Goal: Transaction & Acquisition: Purchase product/service

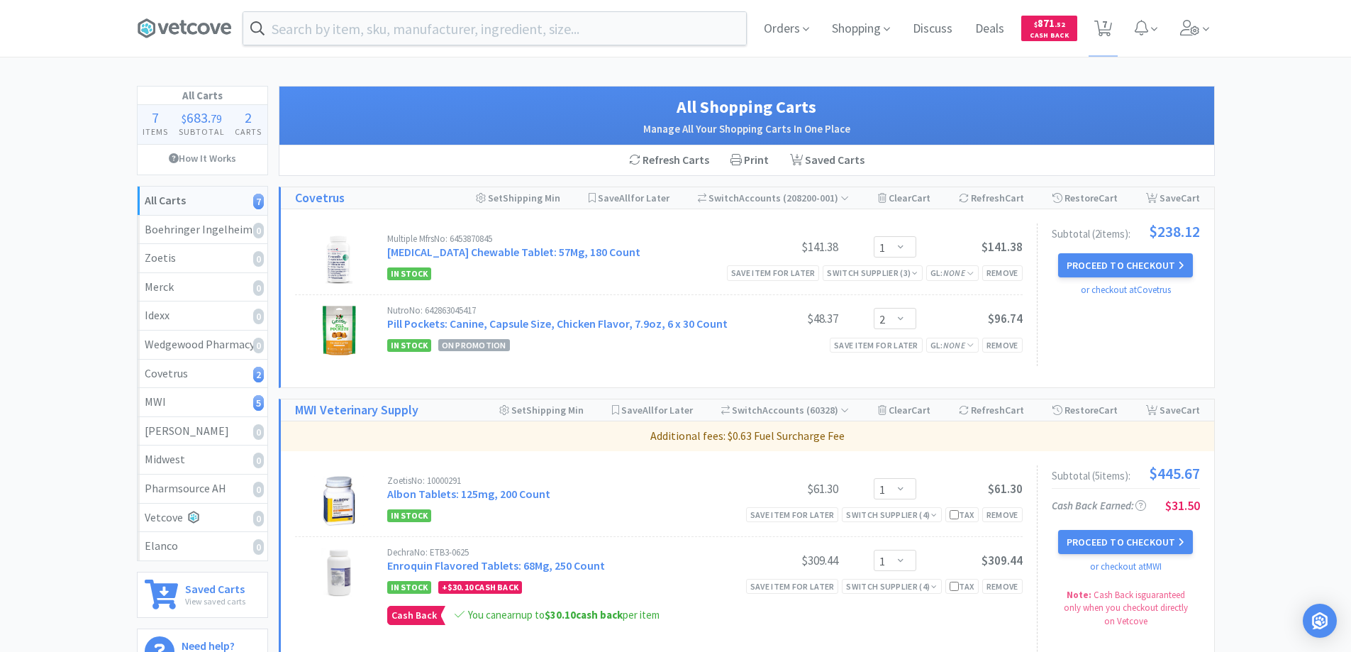
select select "1"
select select "2"
select select "1"
select select "2"
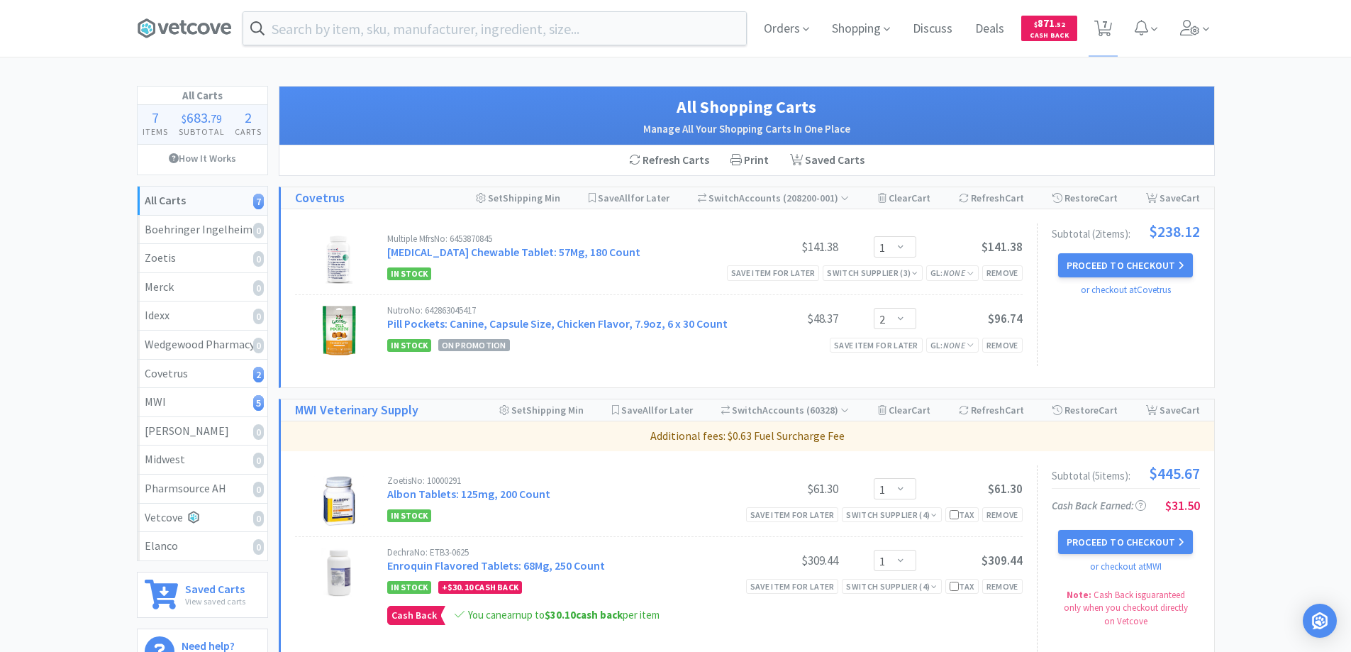
select select "1"
select select "2"
click at [484, 35] on input "text" at bounding box center [494, 28] width 503 height 33
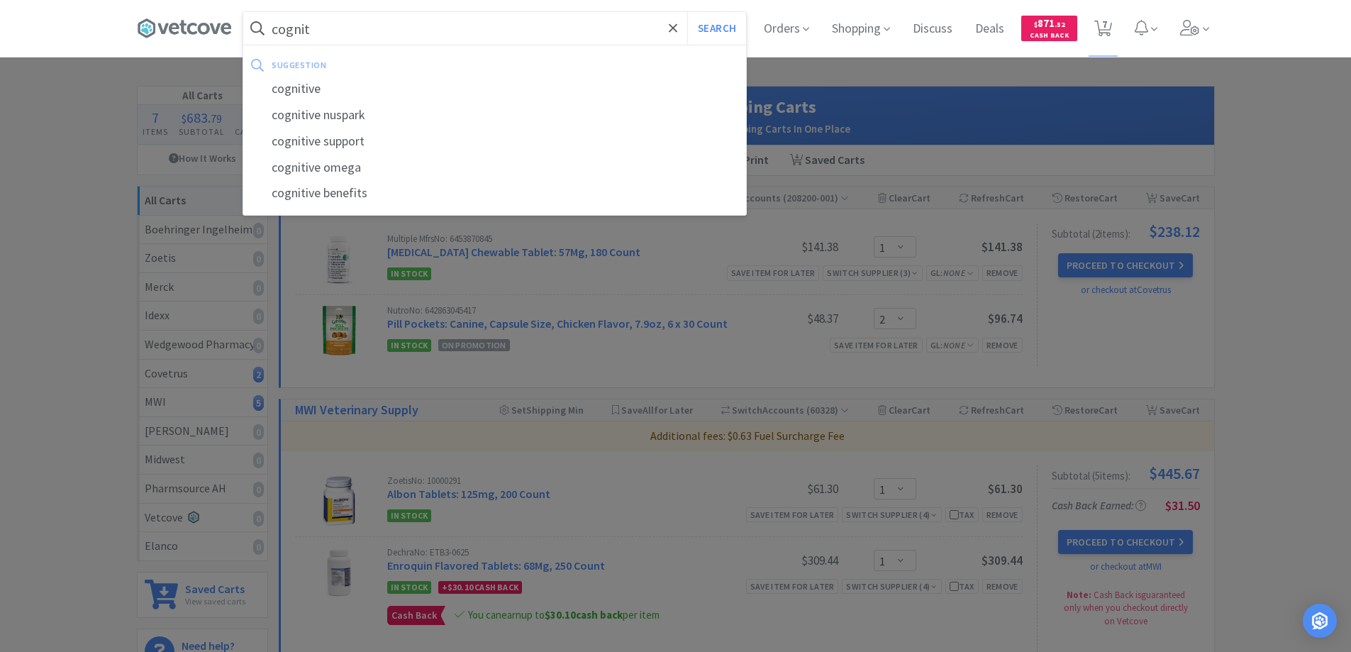
type input "cognit"
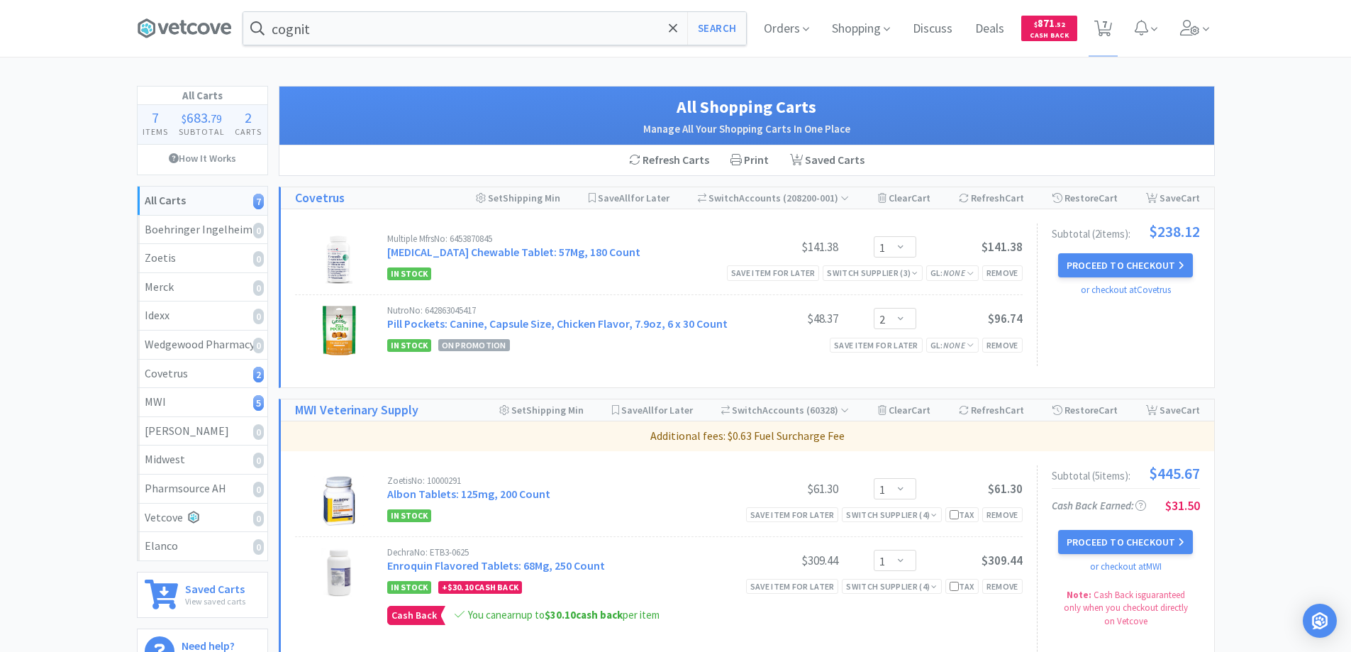
click at [919, 76] on div at bounding box center [675, 326] width 1351 height 652
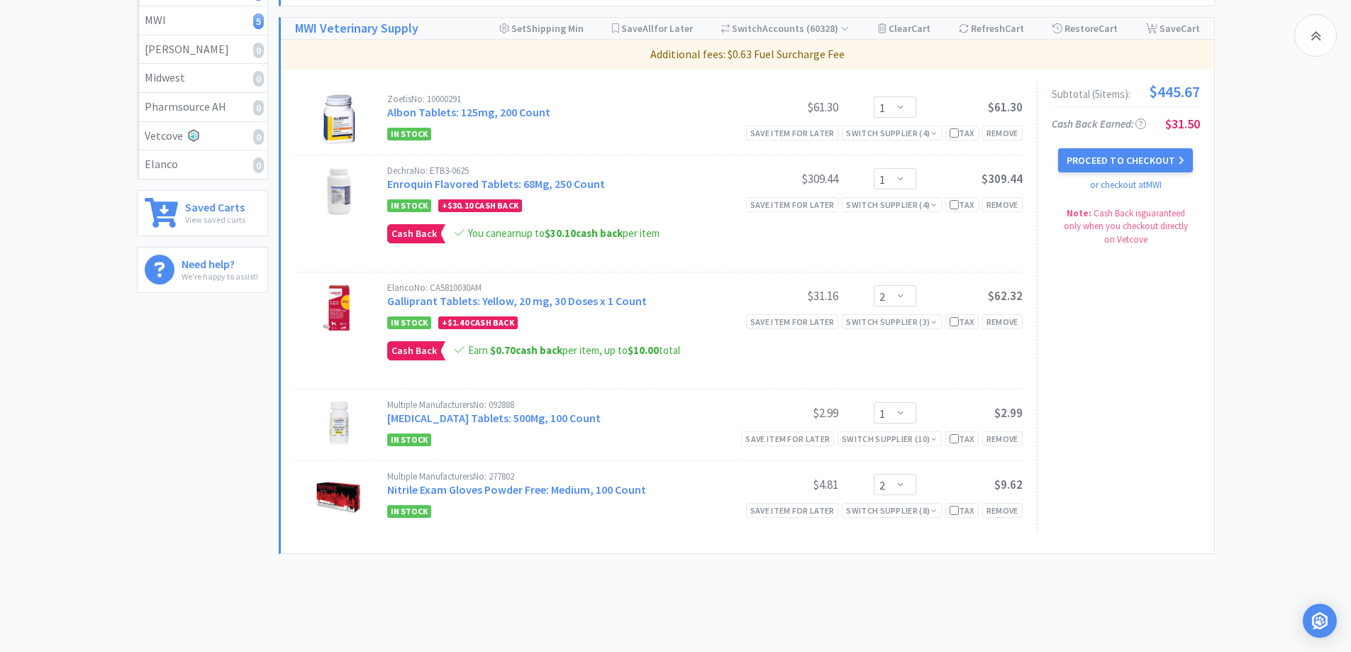
scroll to position [358, 0]
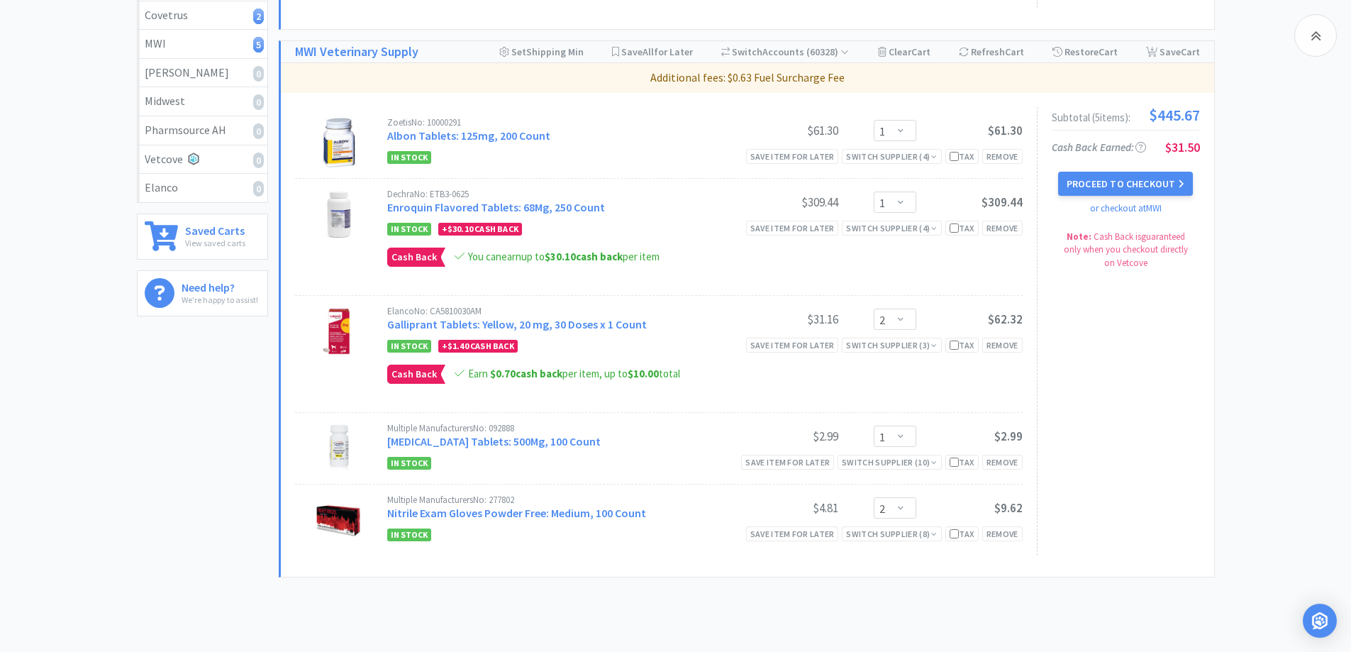
click at [1301, 314] on div "All Carts 7 Items $ 683 . 79 Subtotal 2 Carts How It Works All Carts 7 Boehring…" at bounding box center [675, 165] width 1351 height 875
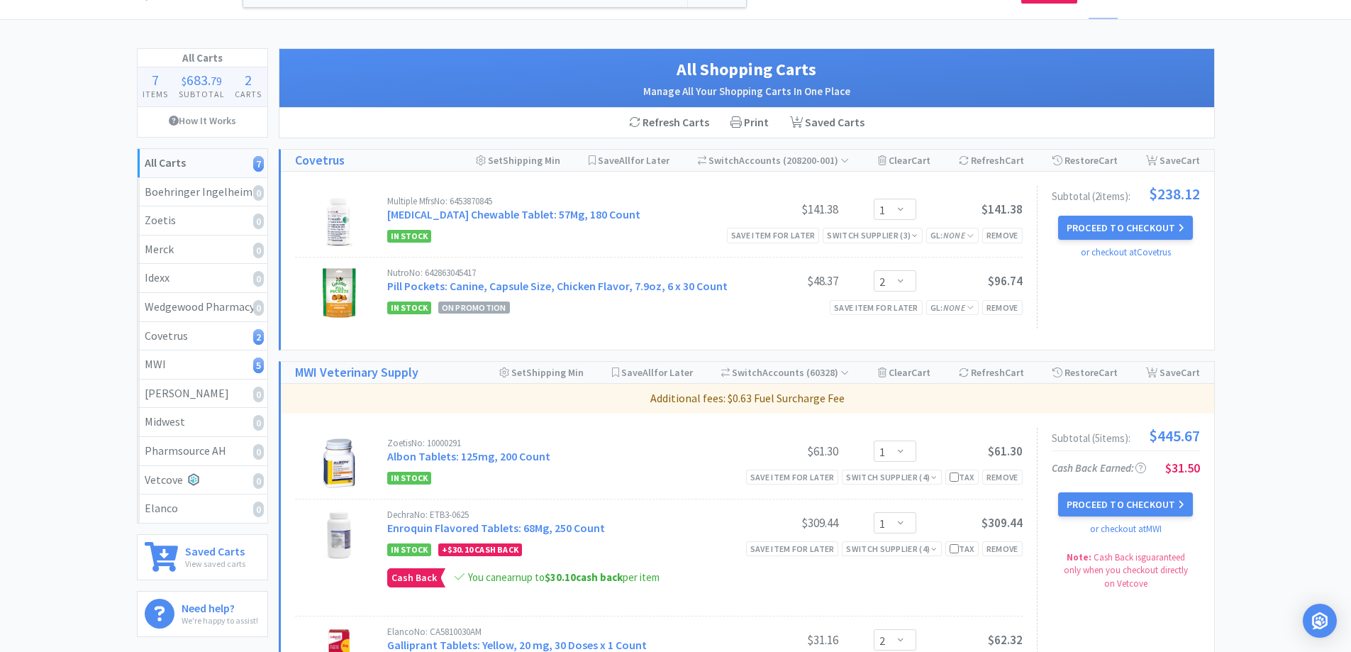
scroll to position [4, 0]
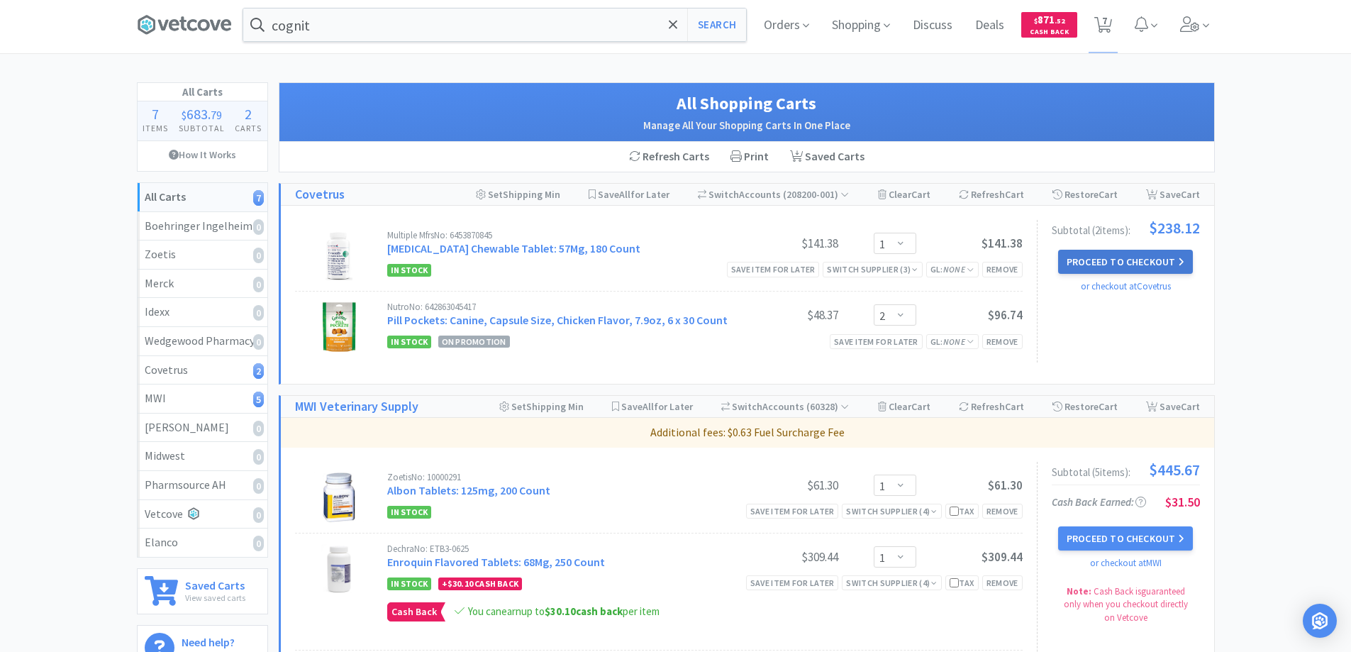
click at [1175, 264] on button "Proceed to Checkout" at bounding box center [1125, 262] width 135 height 24
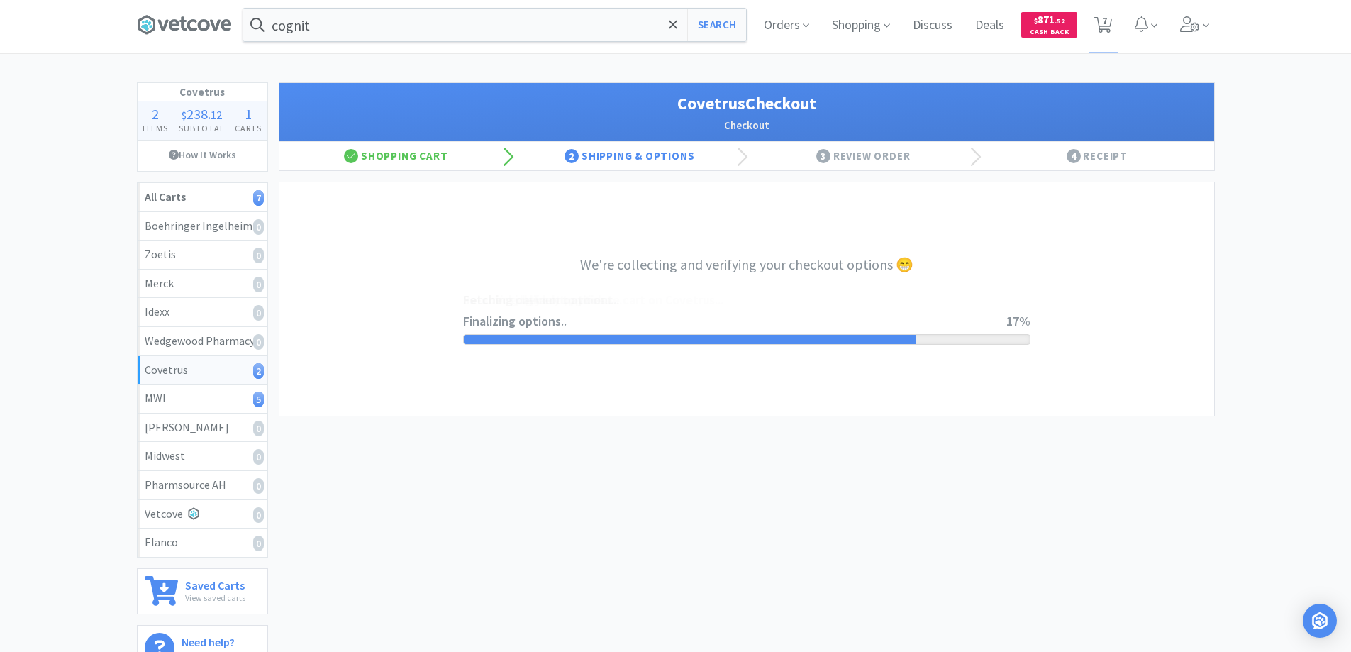
select select "ACCOUNT"
select select "cvt-standard-net"
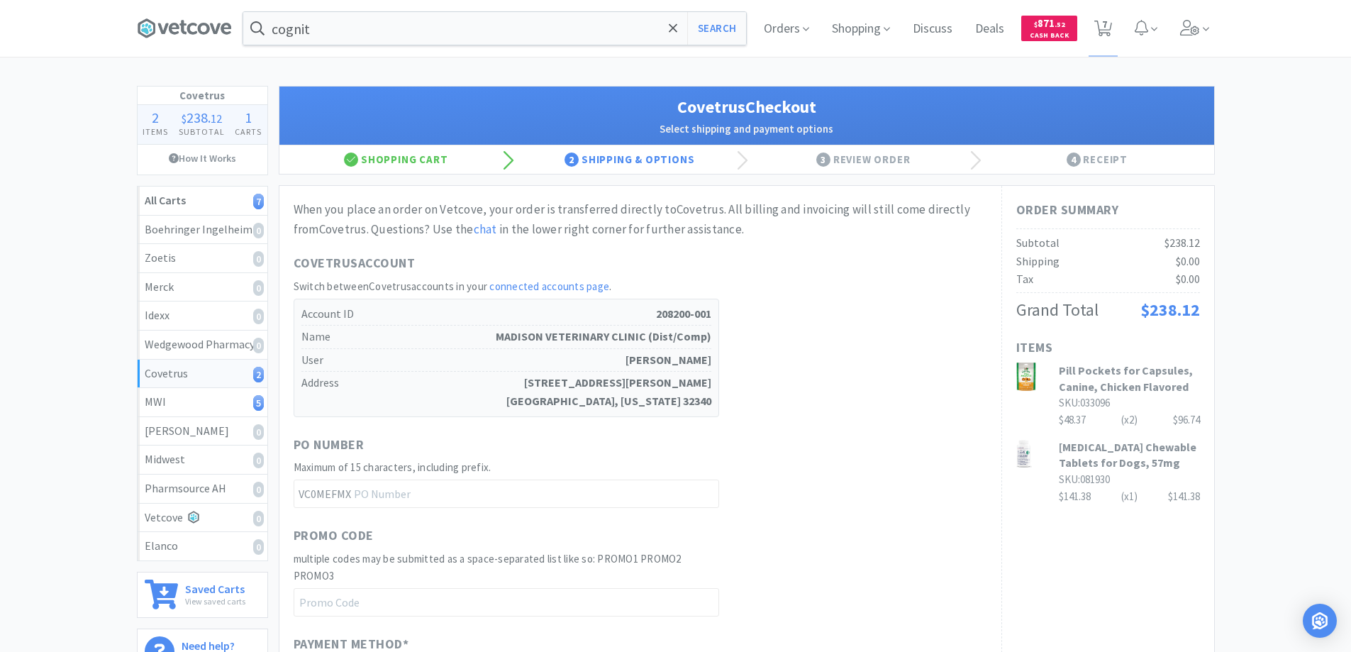
scroll to position [71, 0]
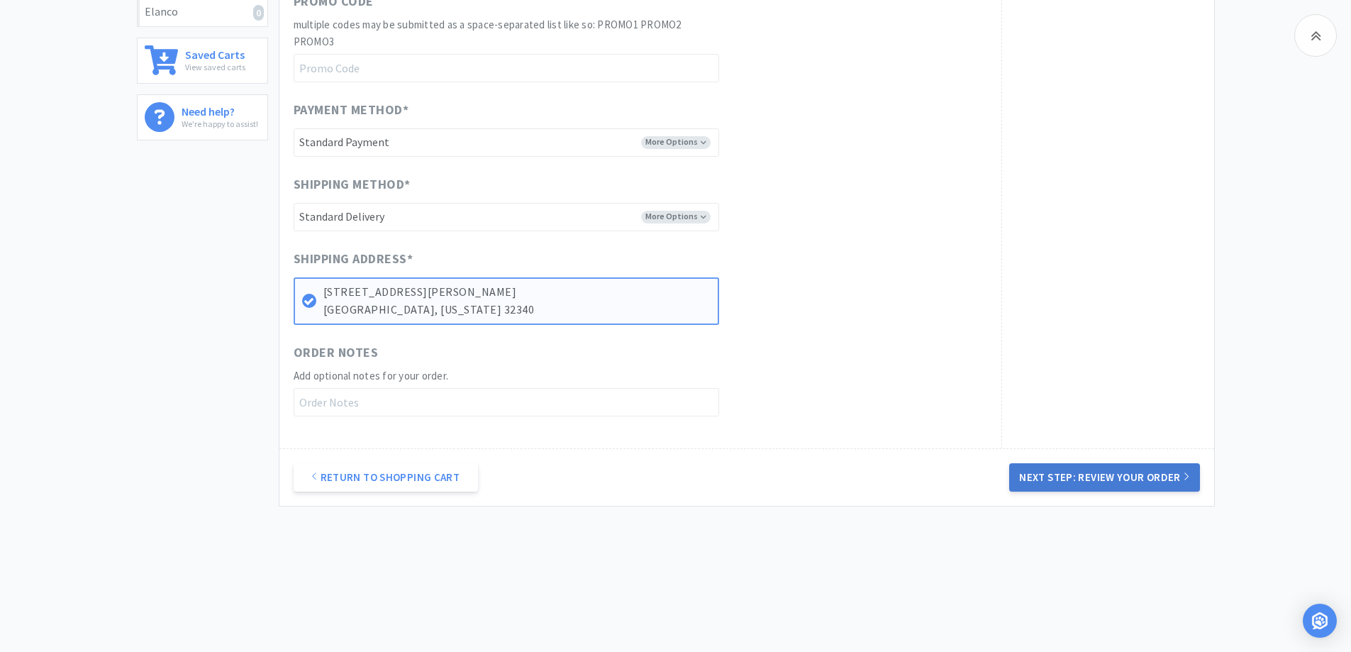
click at [1039, 487] on button "Next Step: Review Your Order" at bounding box center [1104, 477] width 190 height 28
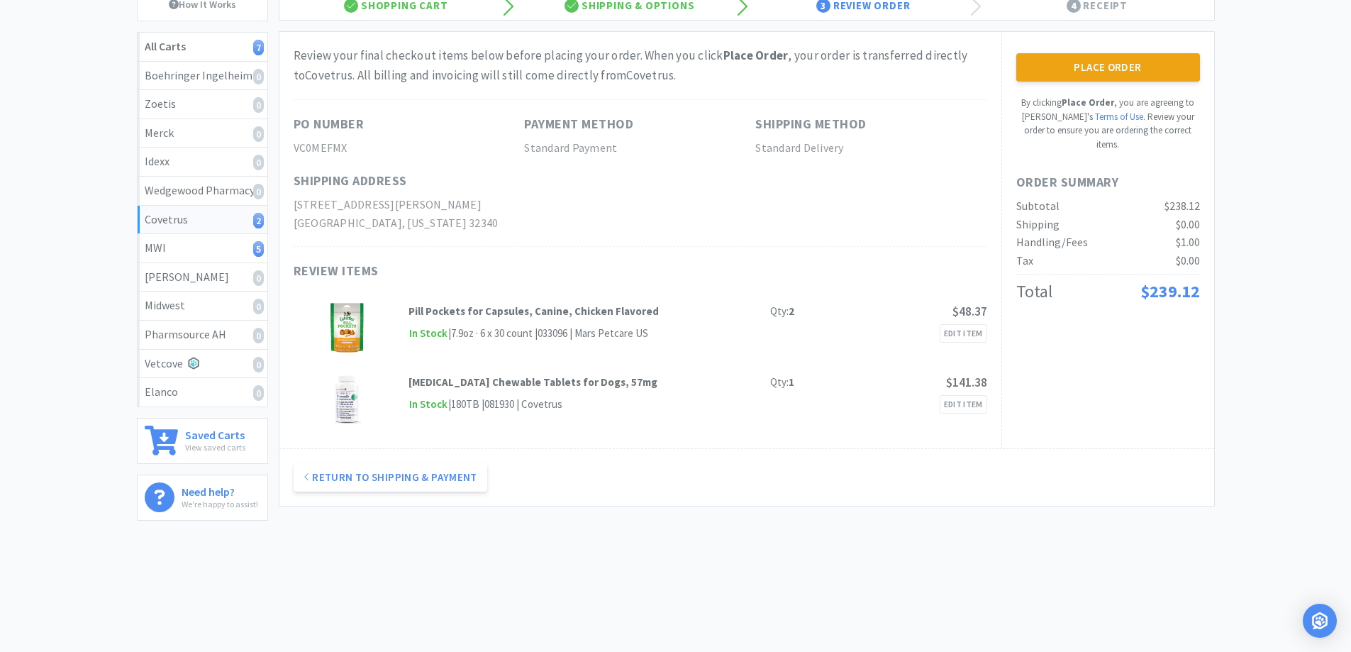
scroll to position [0, 0]
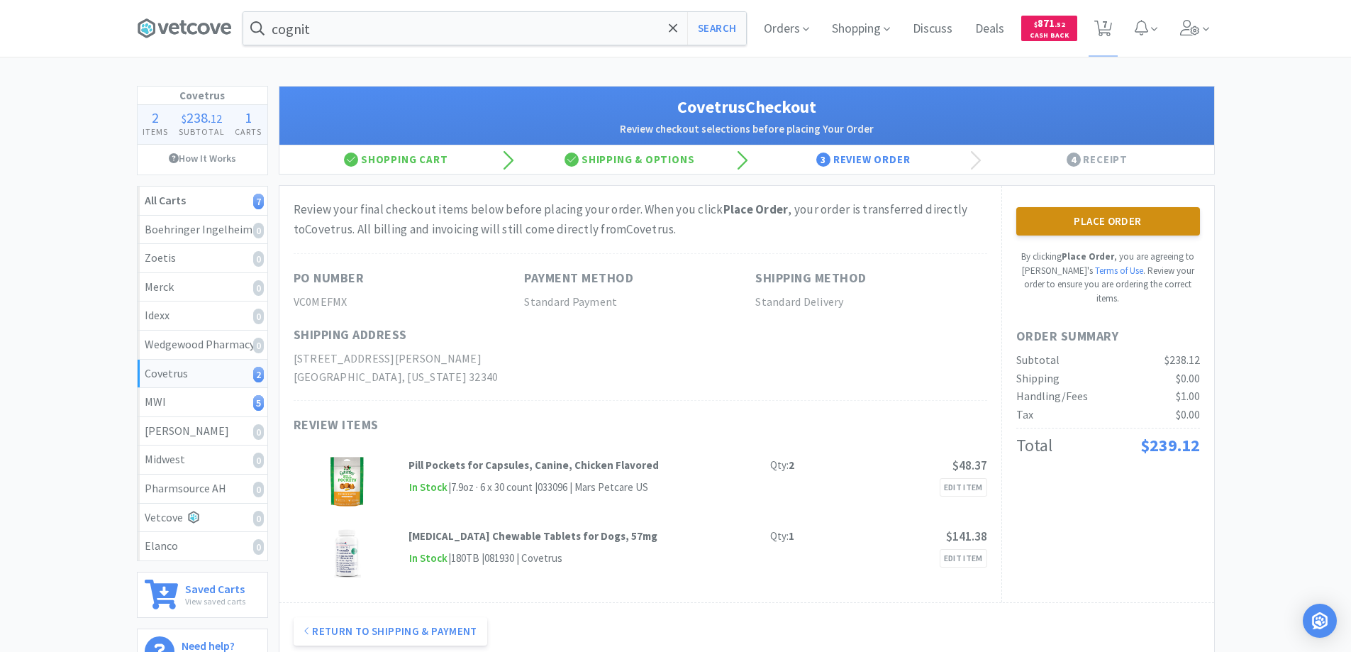
click at [1172, 214] on button "Place Order" at bounding box center [1109, 221] width 184 height 28
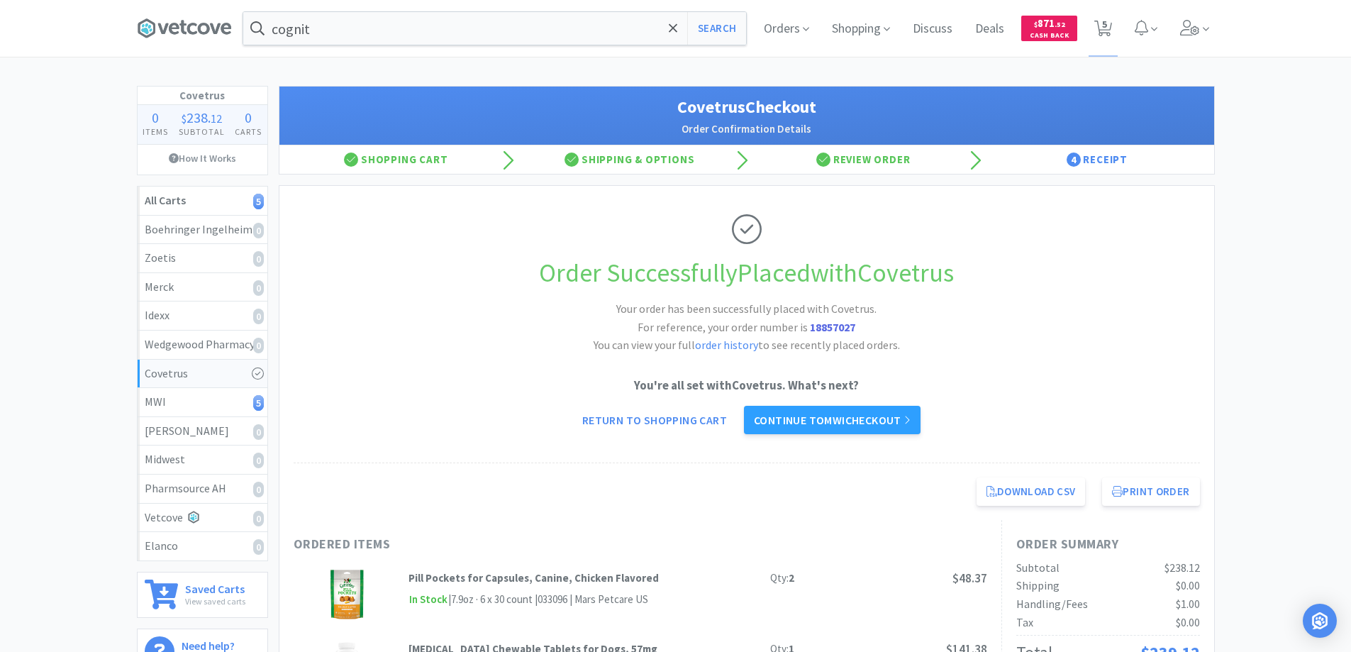
drag, startPoint x: 886, startPoint y: 421, endPoint x: 882, endPoint y: 431, distance: 11.5
click at [885, 423] on link "Continue to MWI checkout" at bounding box center [832, 420] width 177 height 28
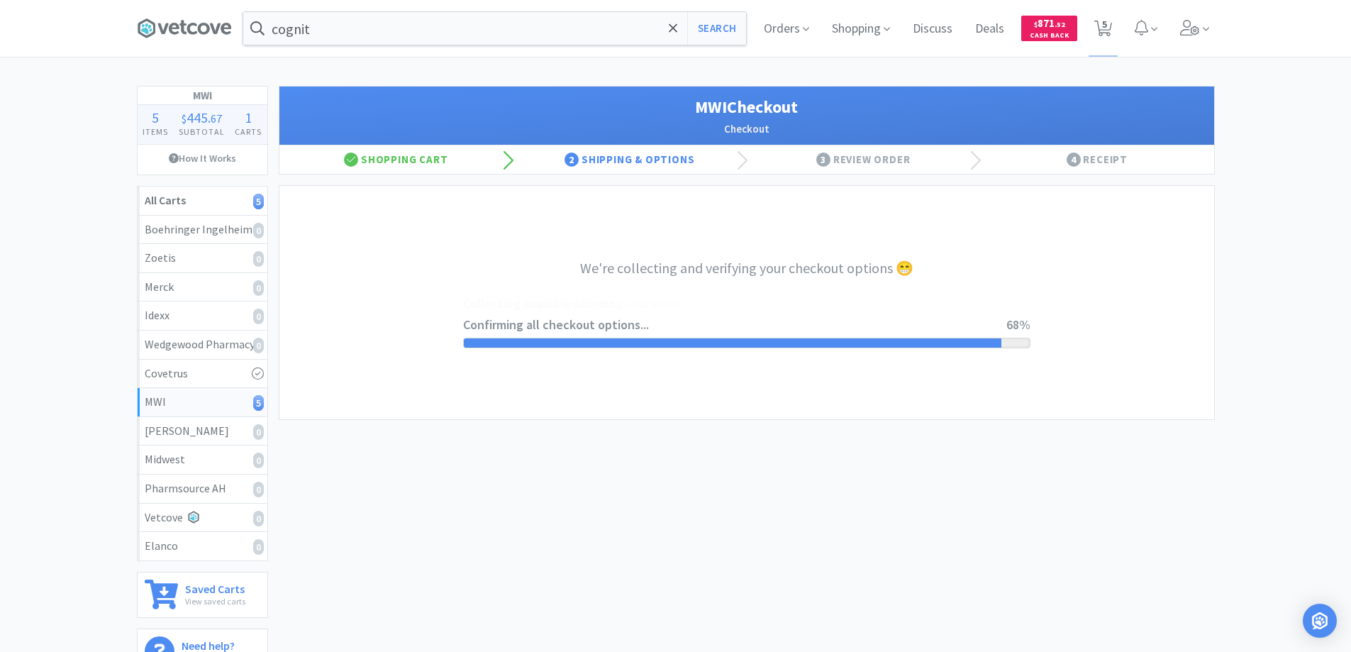
select select "STD_"
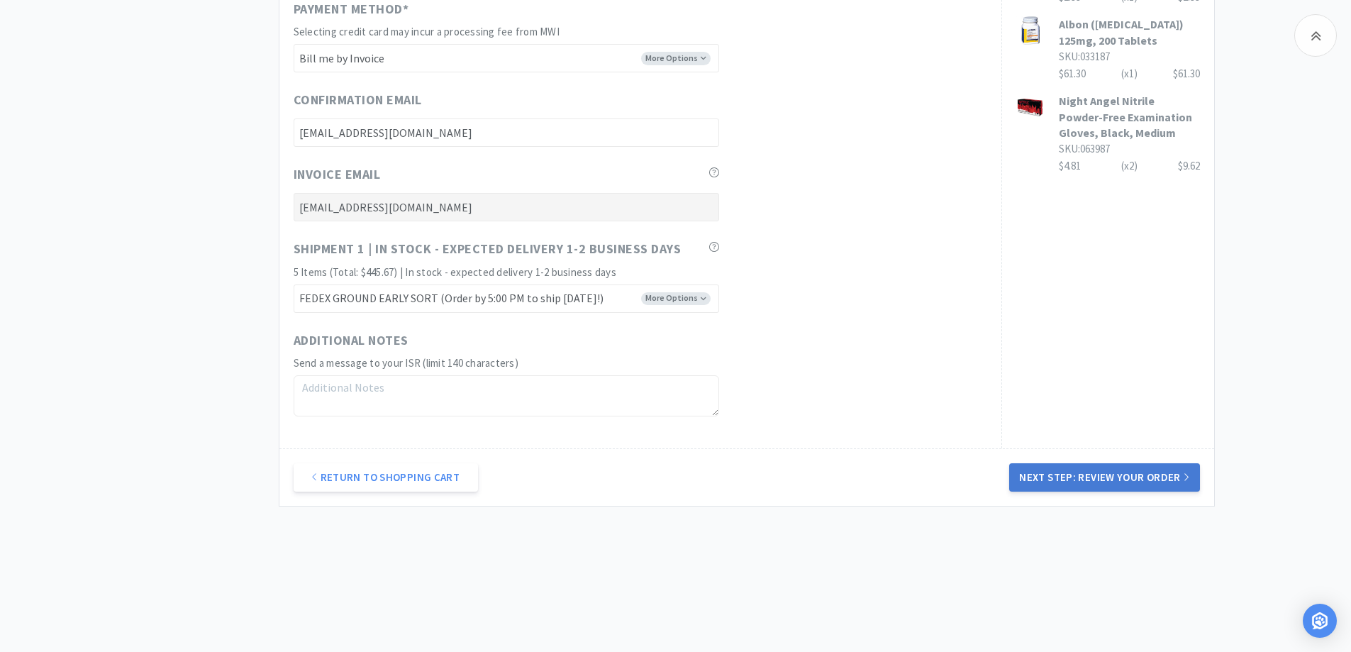
click at [1149, 482] on button "Next Step: Review Your Order" at bounding box center [1104, 477] width 190 height 28
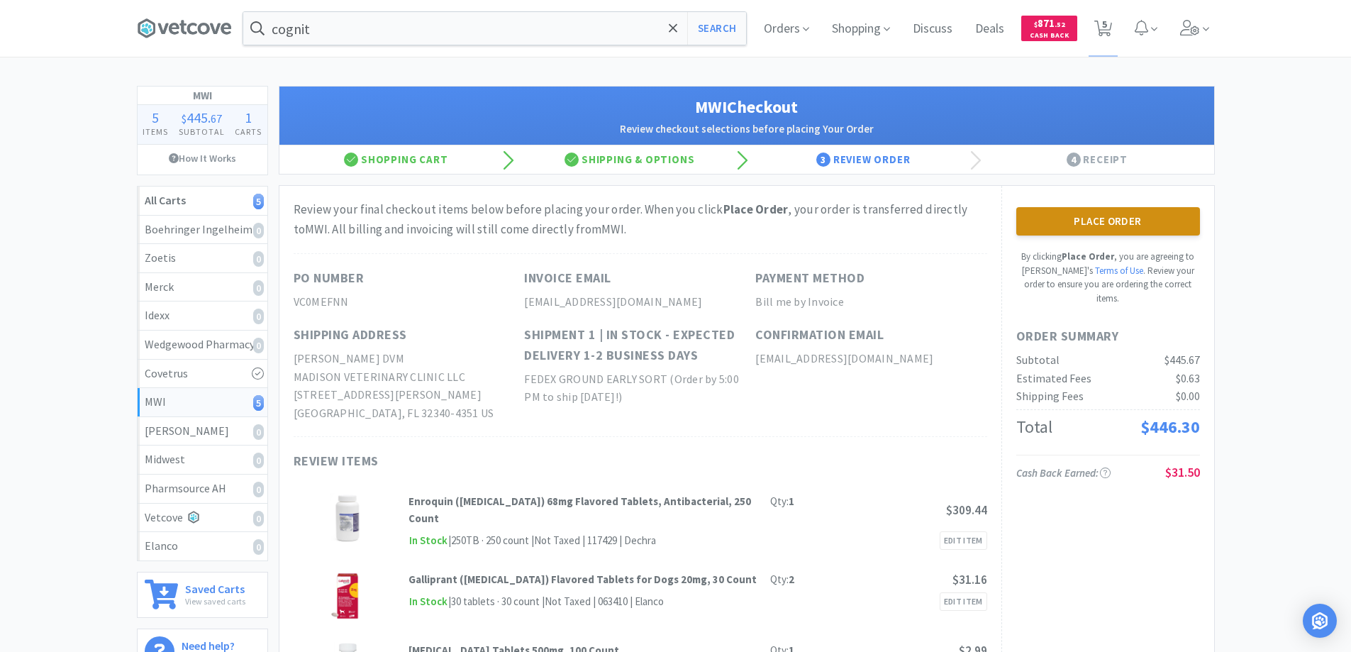
click at [1072, 213] on button "Place Order" at bounding box center [1109, 221] width 184 height 28
